Goal: Check status

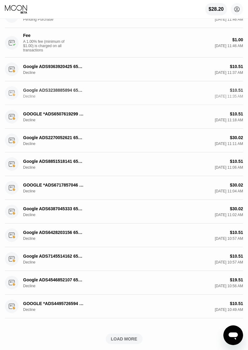
scroll to position [111, 0]
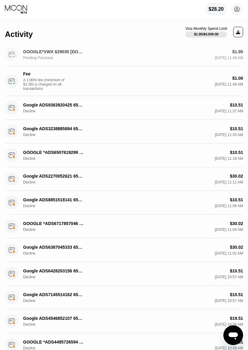
click at [59, 51] on div "GOOGLE*VWX 629035 [DOMAIN_NAME][URL][GEOGRAPHIC_DATA]" at bounding box center [54, 51] width 62 height 5
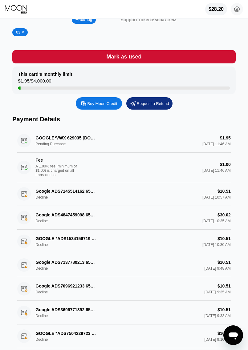
scroll to position [150, 0]
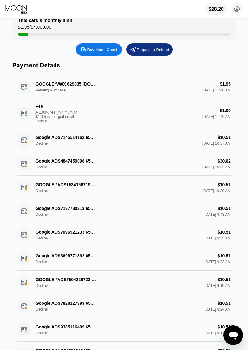
drag, startPoint x: 66, startPoint y: 98, endPoint x: 78, endPoint y: 99, distance: 12.4
click at [78, 99] on div "GOOGLE*VWX 629035 [DOMAIN_NAME][URL] Pending Purchase $1.95 [DATE] 11:46 AM Fee…" at bounding box center [123, 101] width 213 height 53
